Goal: Use online tool/utility: Use online tool/utility

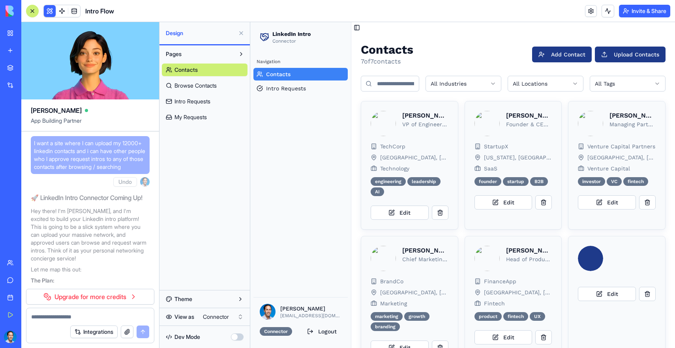
scroll to position [2993, 0]
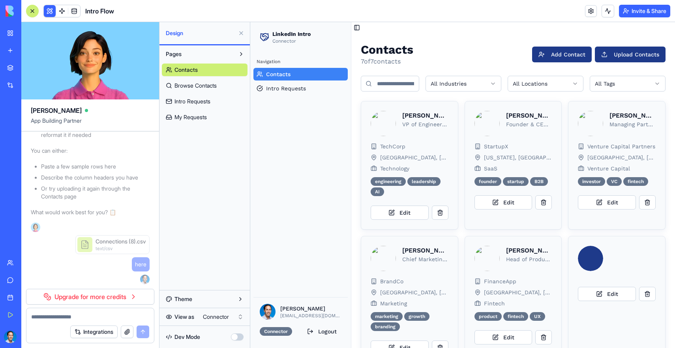
click at [102, 298] on link "Upgrade for more credits" at bounding box center [90, 297] width 128 height 16
click at [104, 192] on ul "Paste a few sample rows here Describe the column headers you have Or try upload…" at bounding box center [90, 182] width 119 height 38
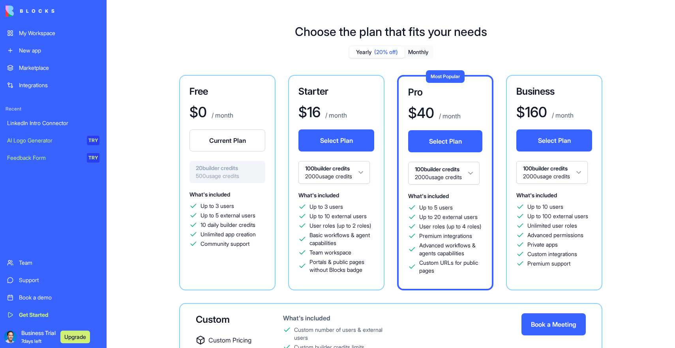
click at [33, 36] on div "My Workspace" at bounding box center [59, 33] width 81 height 8
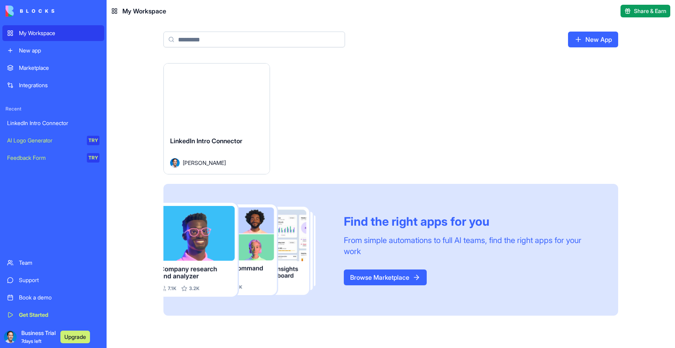
click at [192, 121] on div "Launch" at bounding box center [217, 97] width 106 height 66
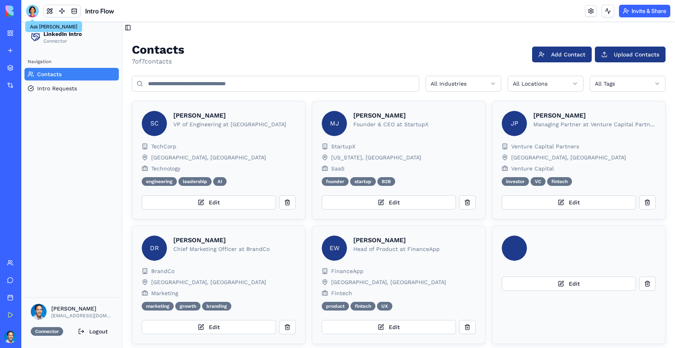
click at [33, 8] on div at bounding box center [32, 11] width 13 height 13
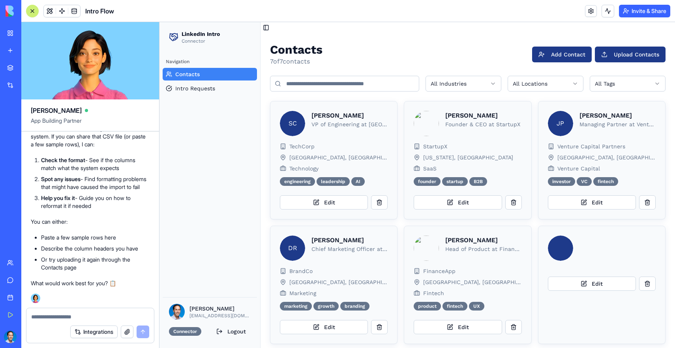
scroll to position [2887, 0]
click at [128, 328] on button "button" at bounding box center [127, 332] width 13 height 13
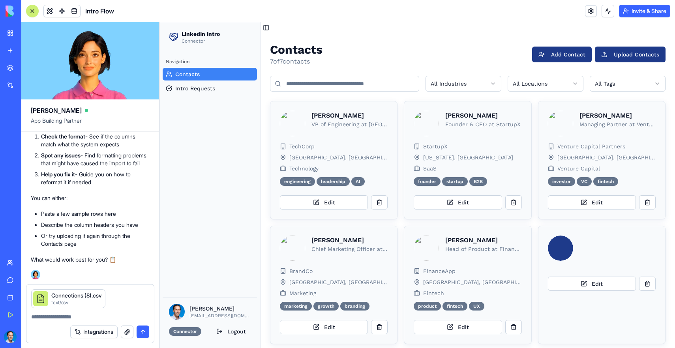
click at [84, 320] on textarea at bounding box center [90, 317] width 118 height 8
type textarea "**********"
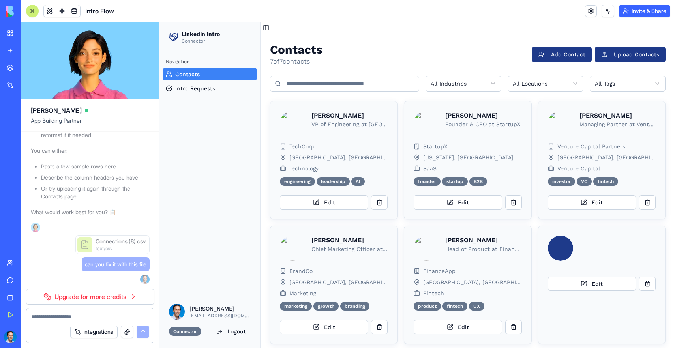
scroll to position [2958, 0]
